Goal: Book appointment/travel/reservation

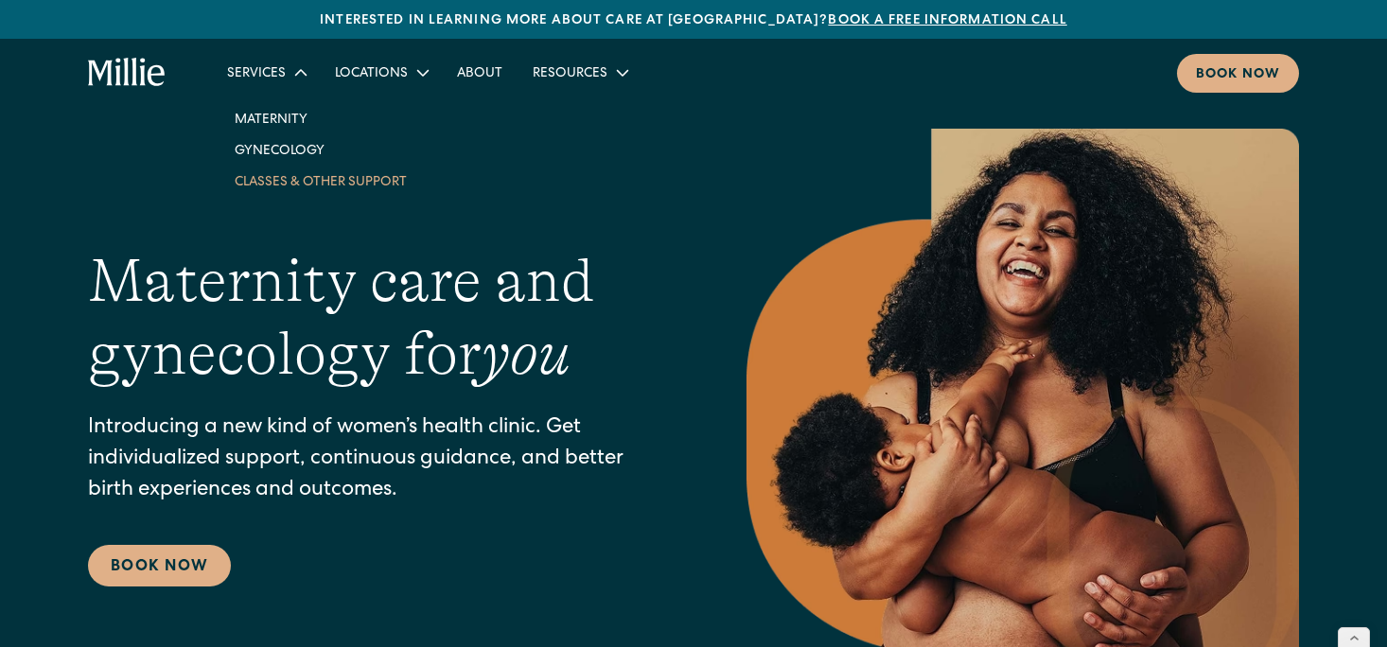
click at [286, 184] on link "Classes & Other Support" at bounding box center [321, 181] width 202 height 31
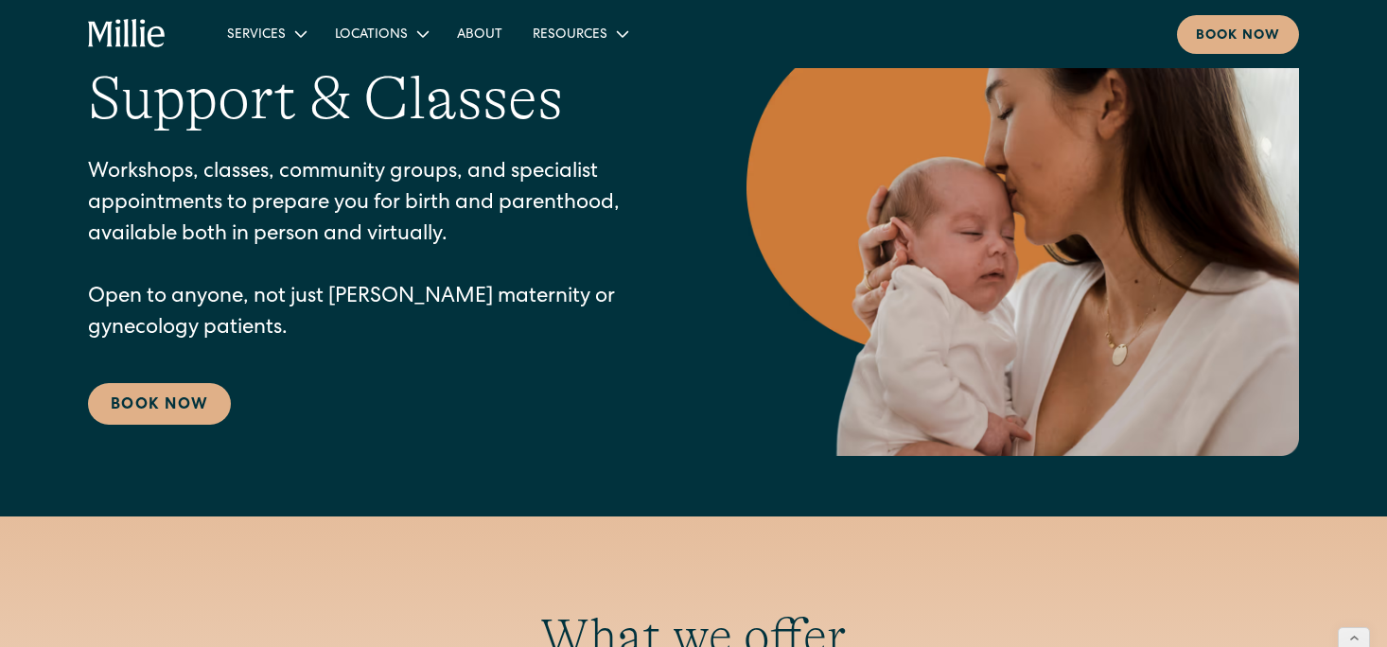
scroll to position [231, 0]
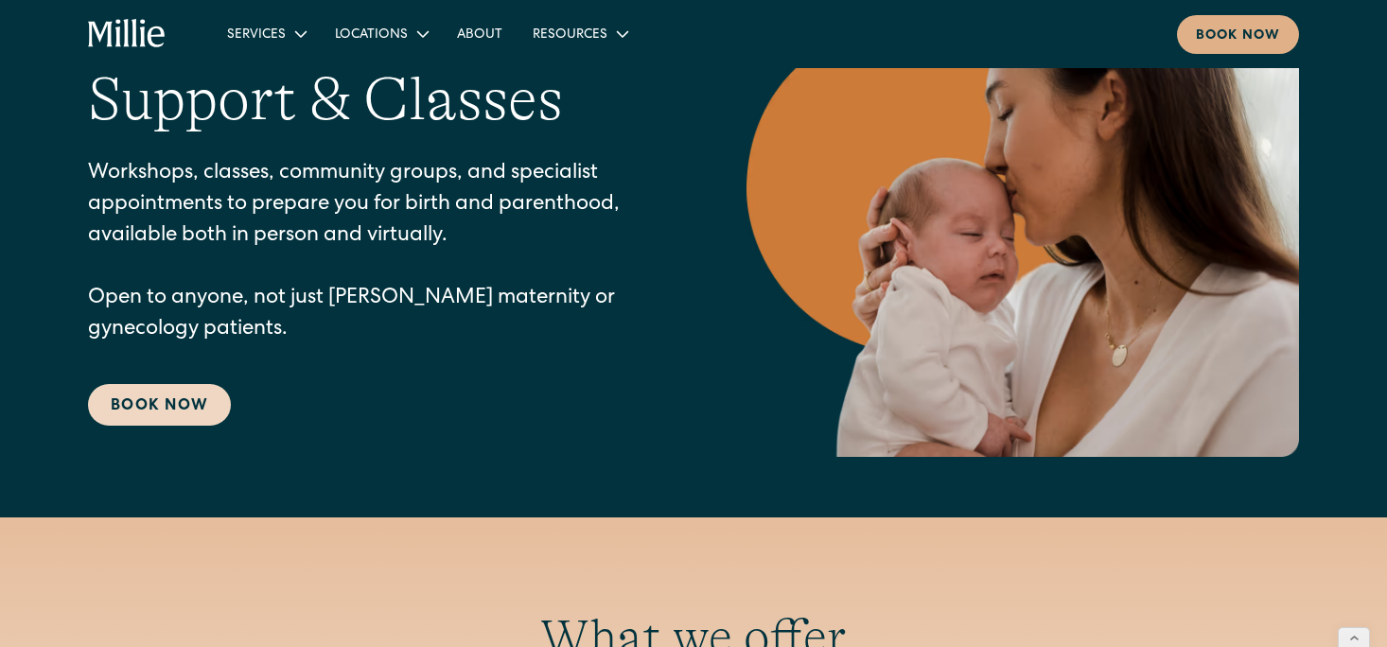
click at [213, 412] on link "Book Now" at bounding box center [159, 405] width 143 height 42
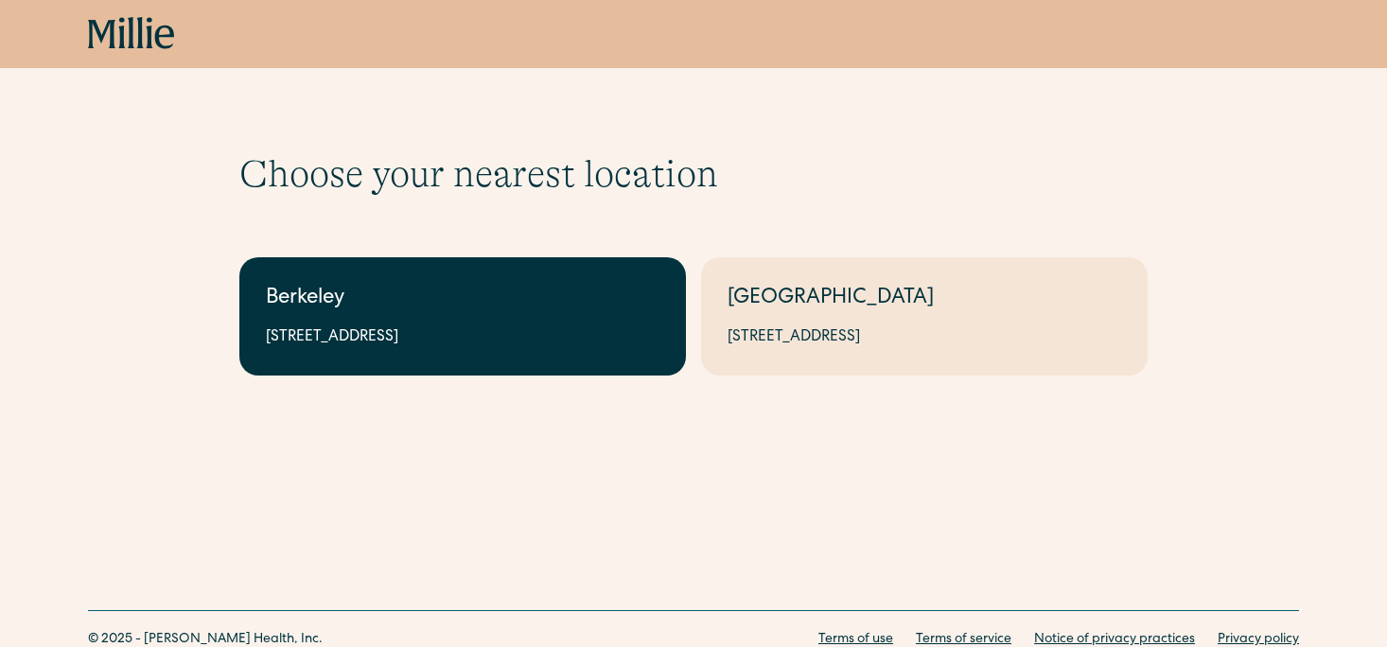
click at [343, 324] on link "Berkeley [STREET_ADDRESS]" at bounding box center [462, 316] width 447 height 118
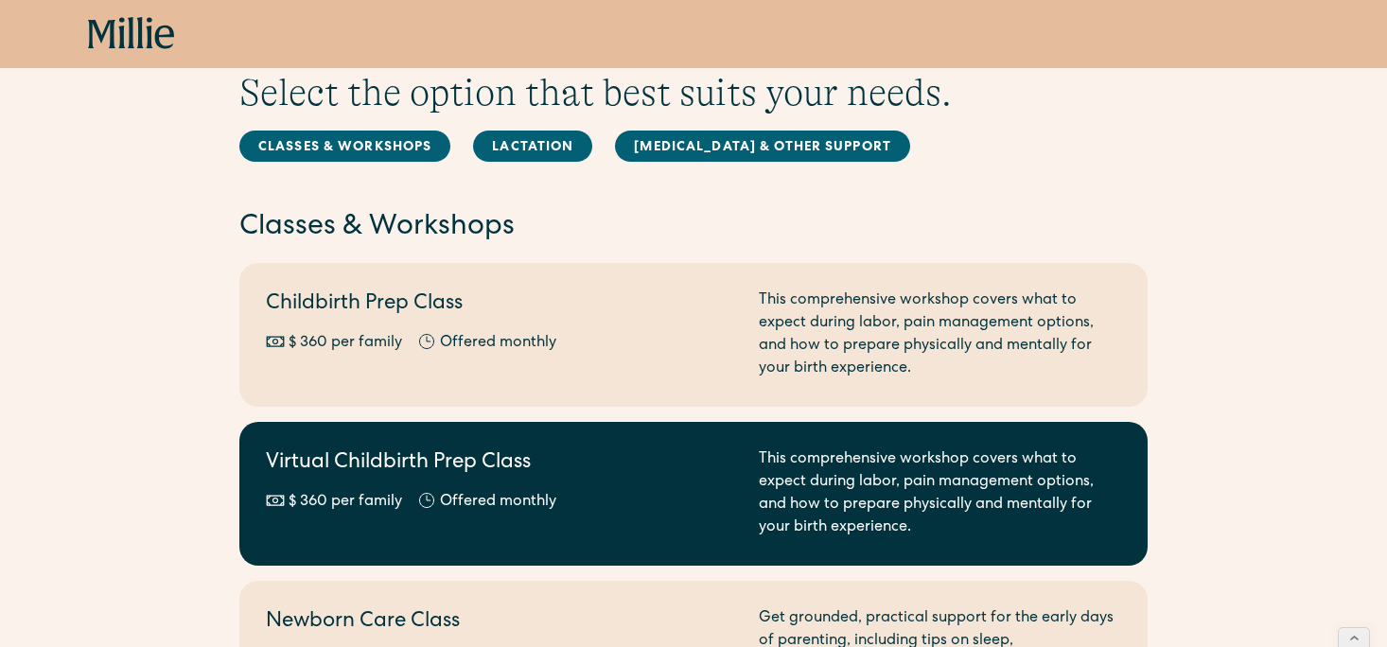
scroll to position [102, 0]
